Goal: Task Accomplishment & Management: Manage account settings

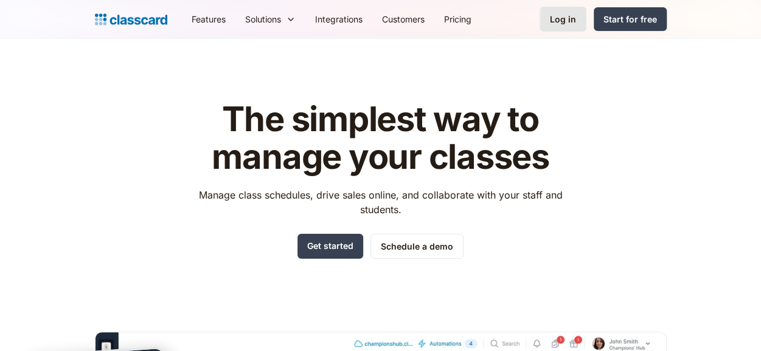
click at [550, 24] on link "Log in" at bounding box center [562, 19] width 47 height 25
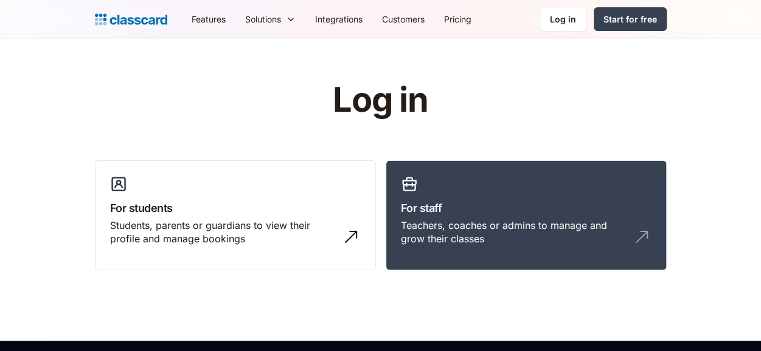
click at [390, 107] on h1 "Log in" at bounding box center [380, 100] width 386 height 38
